Goal: Task Accomplishment & Management: Manage account settings

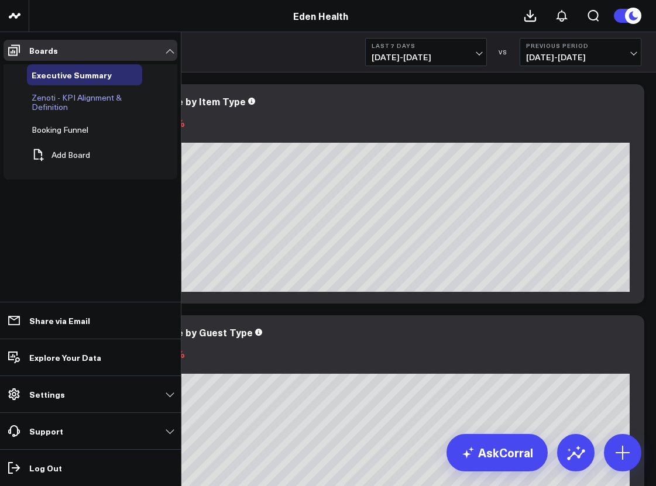
click at [97, 102] on span "Zenoti - KPI Alignment & Definition" at bounding box center [77, 102] width 90 height 20
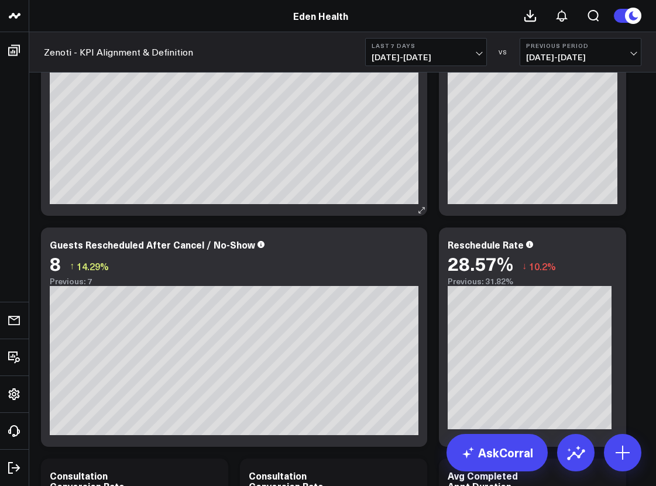
scroll to position [3736, 0]
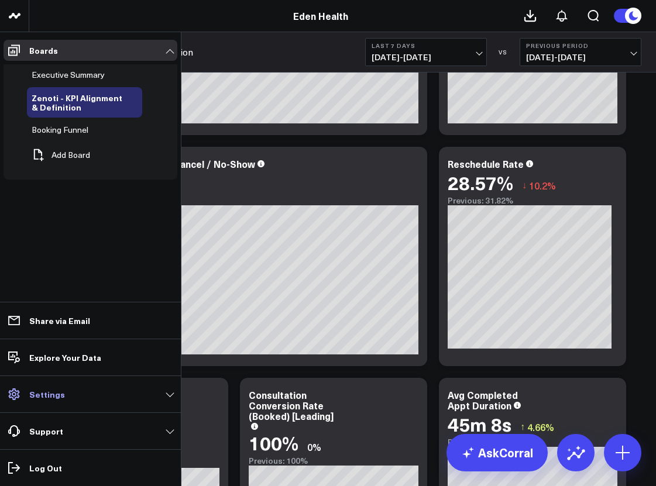
click at [15, 394] on icon at bounding box center [14, 394] width 14 height 14
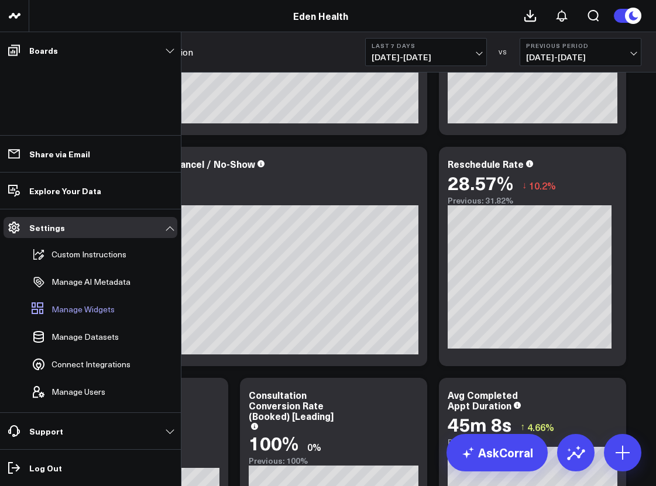
scroll to position [3790, 0]
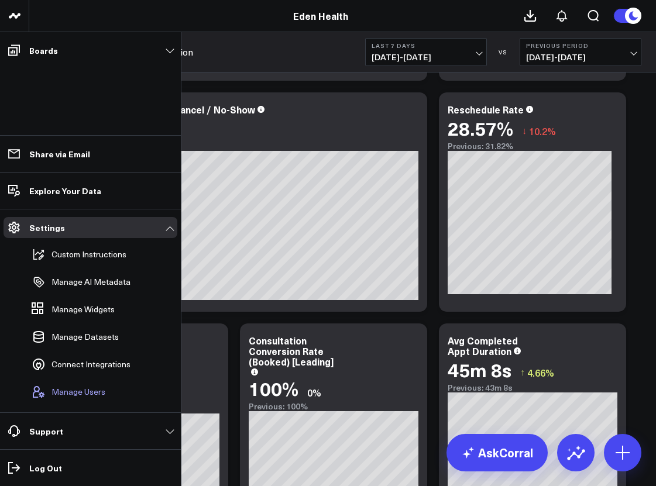
click at [82, 388] on span "Manage Users" at bounding box center [78, 391] width 54 height 9
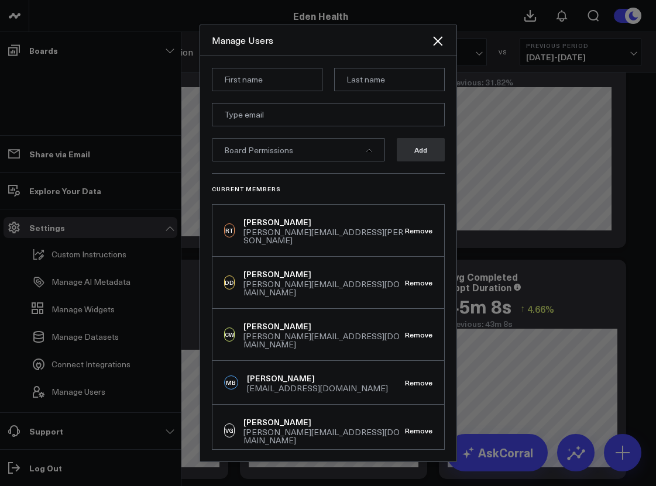
scroll to position [3902, 0]
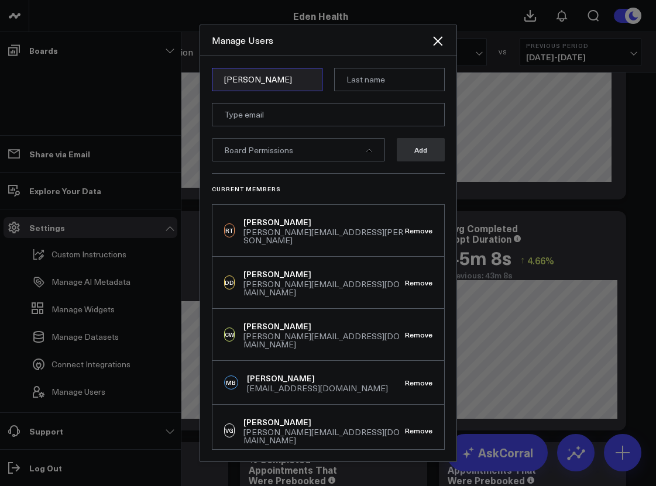
type input "[PERSON_NAME]"
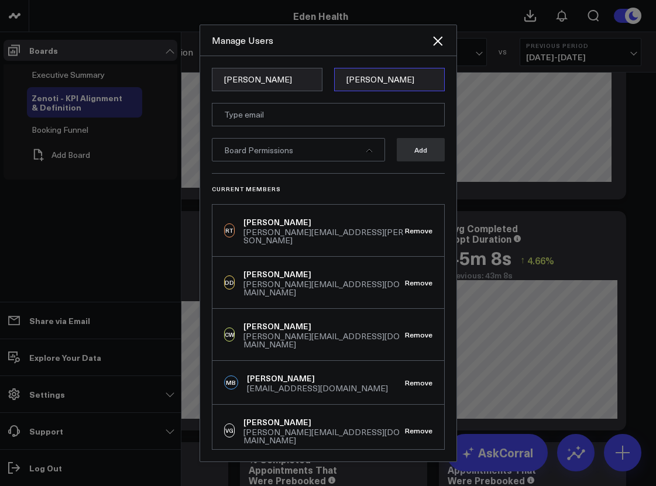
type input "[PERSON_NAME]"
click at [390, 156] on div "Board Permissions Add" at bounding box center [328, 149] width 233 height 23
click at [370, 159] on div "Board Permissions" at bounding box center [298, 149] width 173 height 23
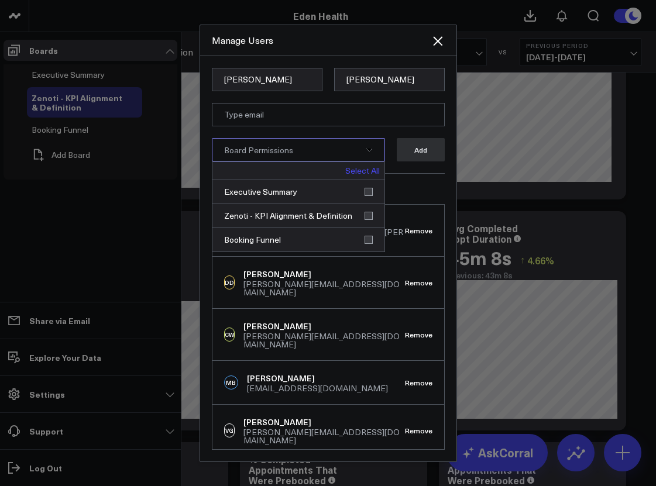
click at [363, 175] on link "Select All" at bounding box center [362, 171] width 35 height 8
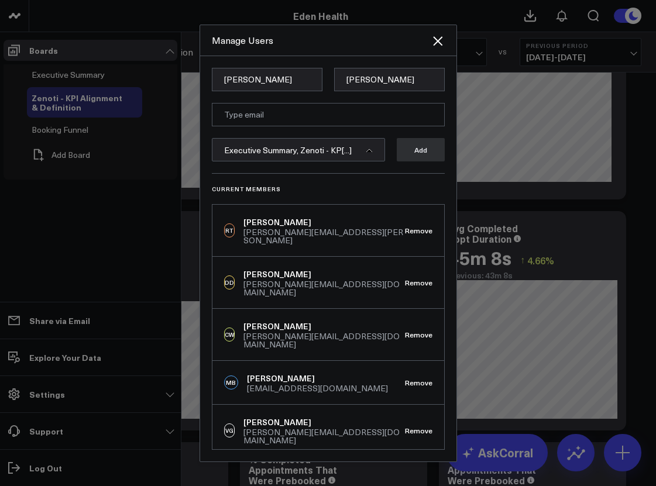
click at [385, 143] on form "[PERSON_NAME] Executive Summary, Zenoti - KP[...] Add" at bounding box center [328, 120] width 233 height 105
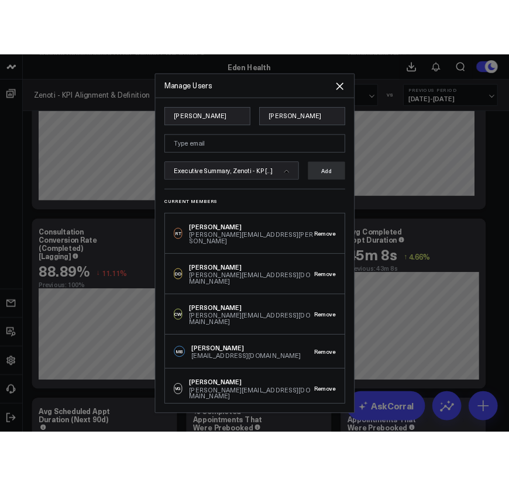
scroll to position [0, 0]
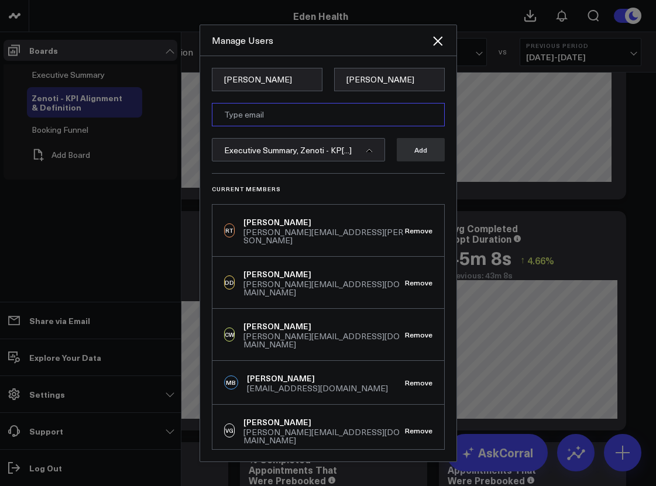
paste input "[EMAIL_ADDRESS][DOMAIN_NAME]"
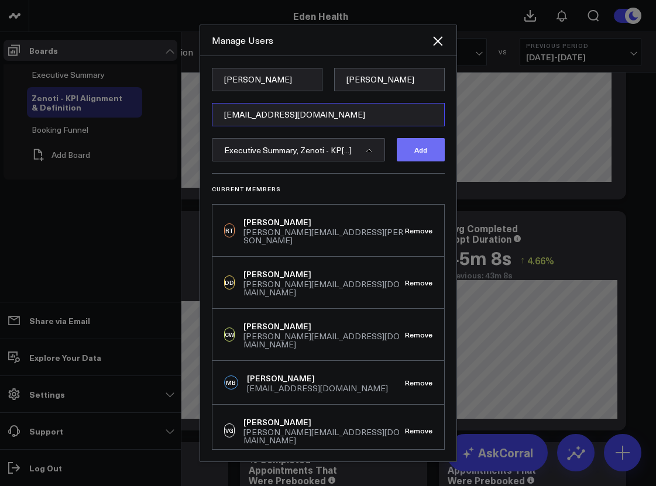
type input "[EMAIL_ADDRESS][DOMAIN_NAME]"
click at [429, 161] on button "Add" at bounding box center [421, 149] width 48 height 23
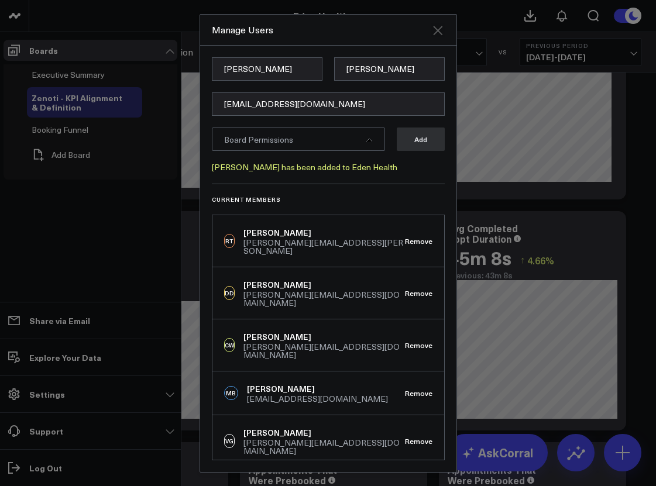
click at [439, 35] on icon "Close" at bounding box center [437, 30] width 9 height 9
